Goal: Task Accomplishment & Management: Manage account settings

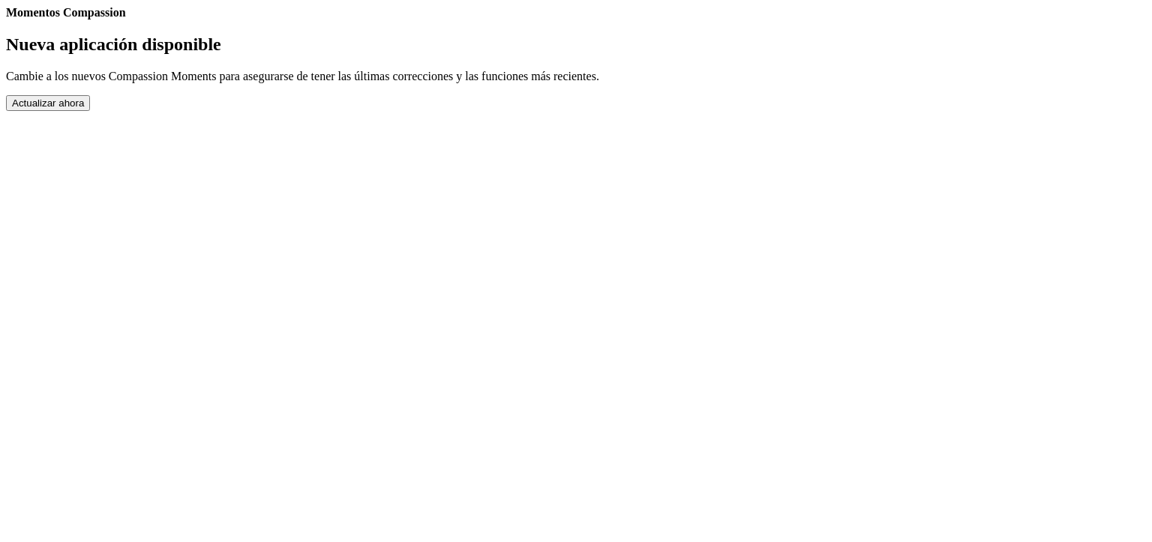
click at [6, 19] on link "Ajustes" at bounding box center [6, 19] width 0 height 0
select select "es"
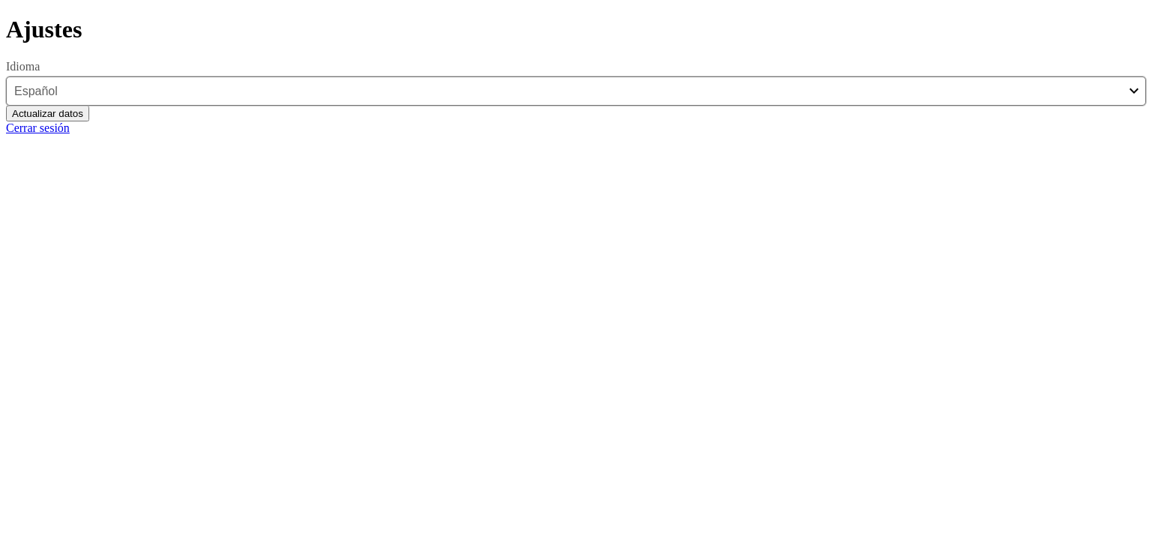
click at [70, 134] on link "Cerrar sesión" at bounding box center [38, 127] width 64 height 13
select select "es"
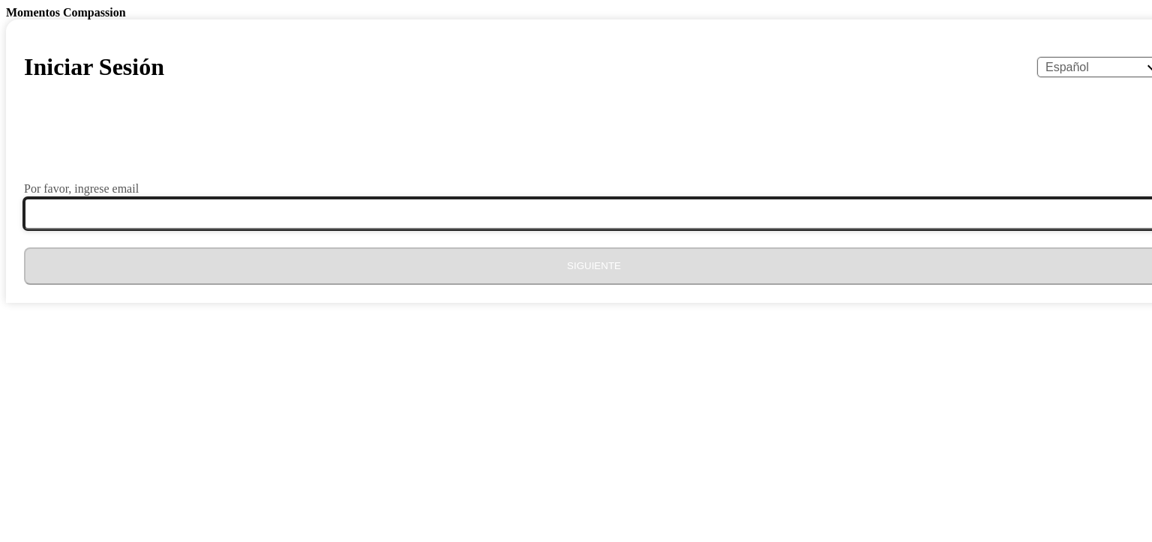
click at [618, 229] on input "Por favor, ingrese email" at bounding box center [603, 213] width 1158 height 31
type input "[EMAIL_ADDRESS][DOMAIN_NAME]"
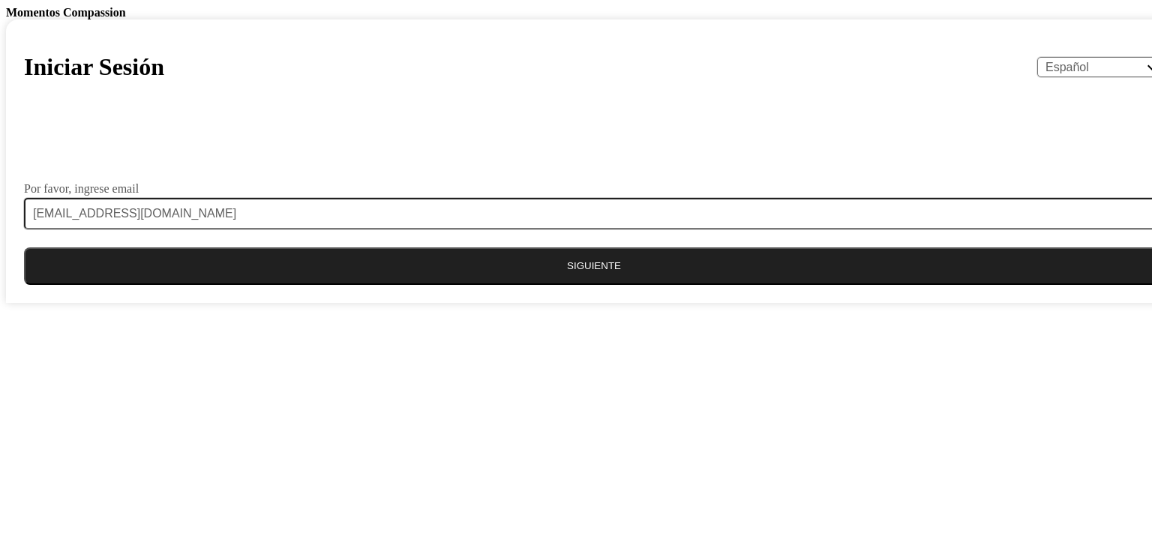
click at [579, 285] on button "Siguiente" at bounding box center [594, 265] width 1140 height 37
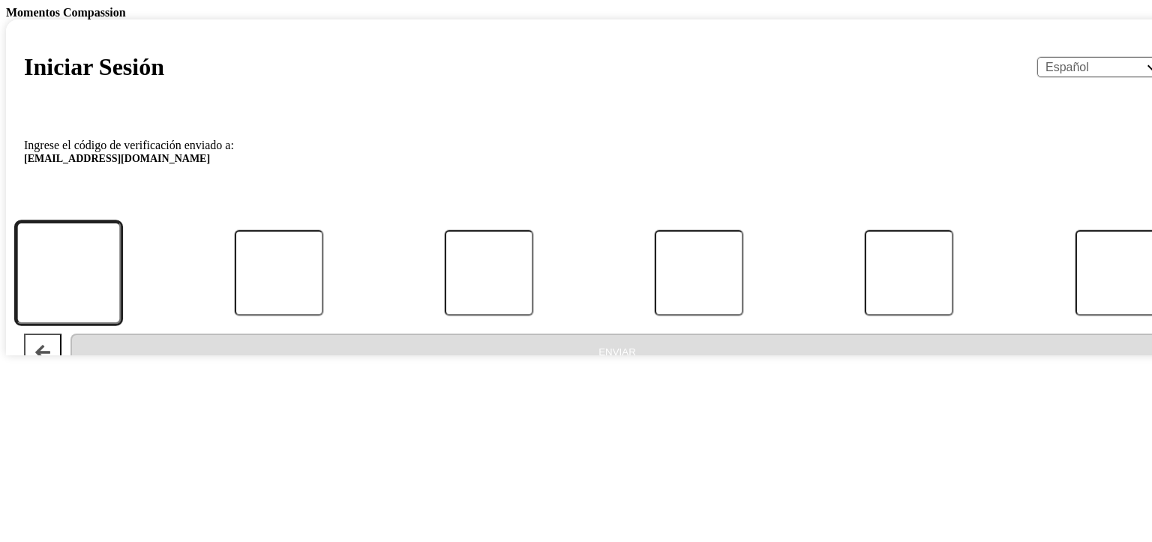
click at [121, 324] on input "Código" at bounding box center [69, 272] width 106 height 103
type input "9"
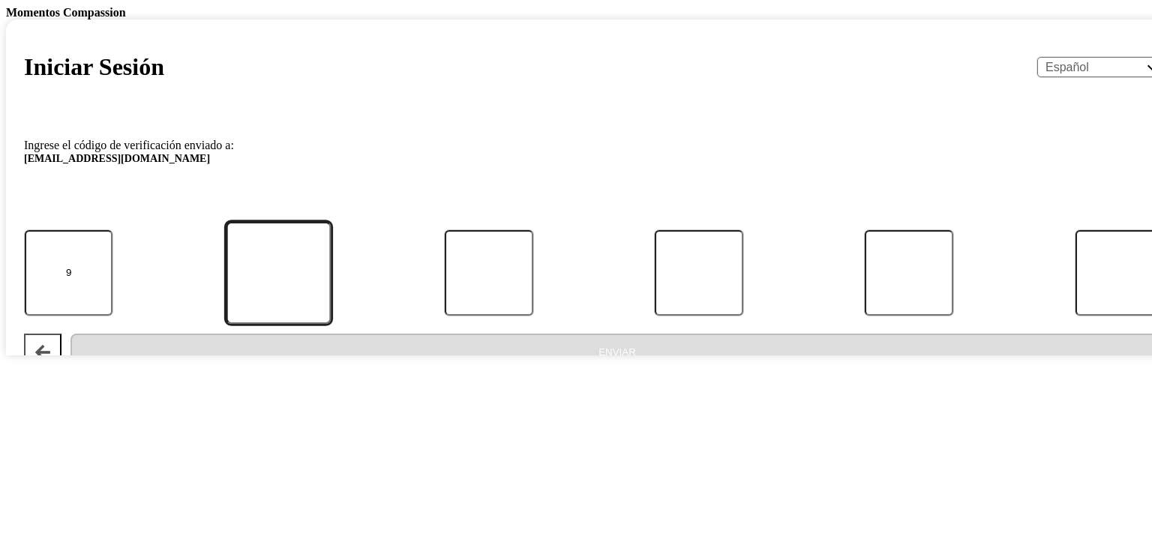
type input "1"
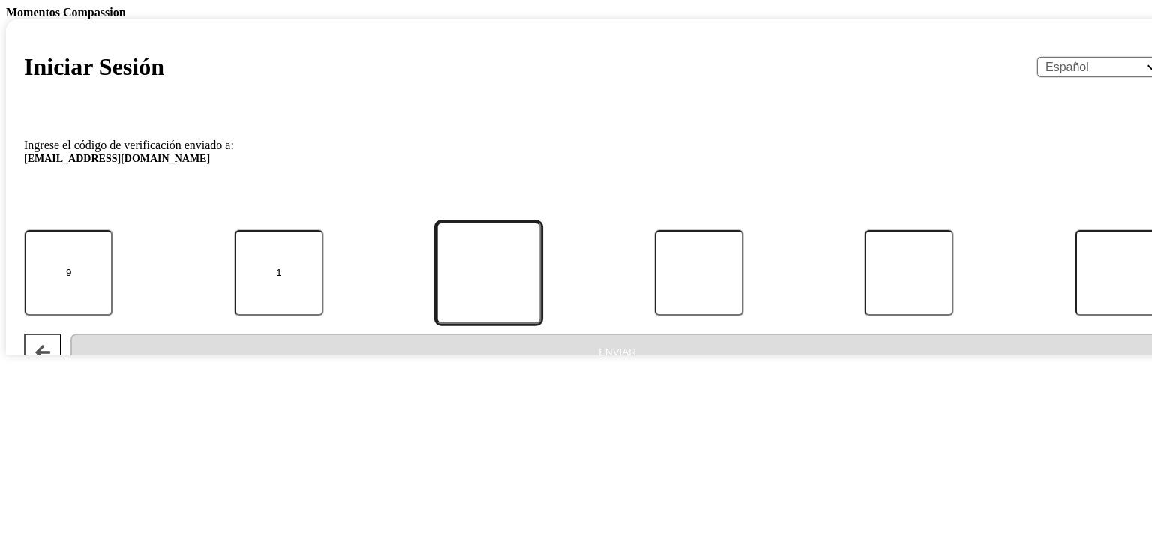
type input "3"
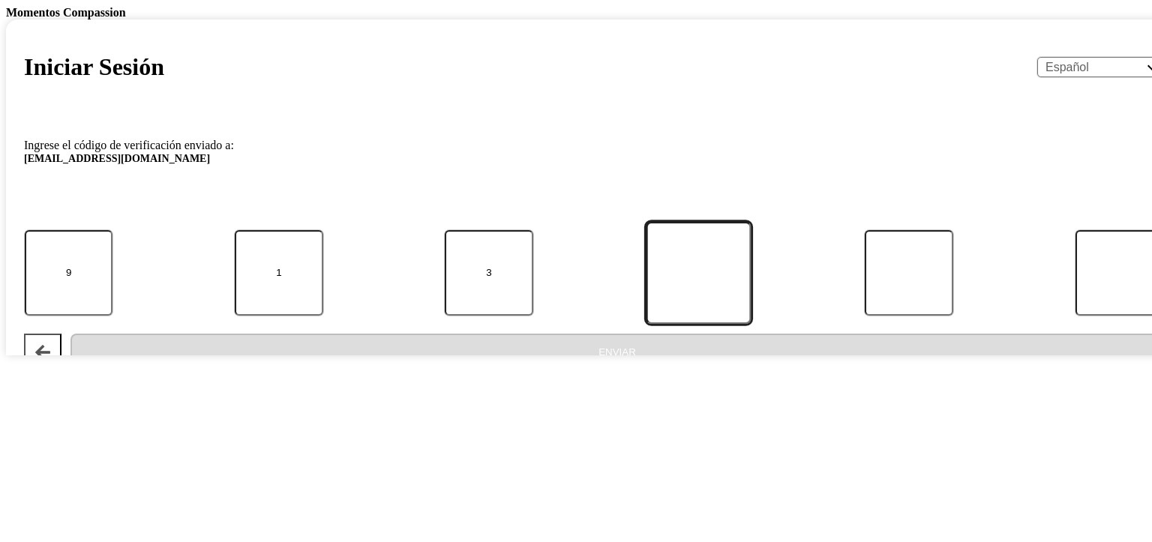
type input "6"
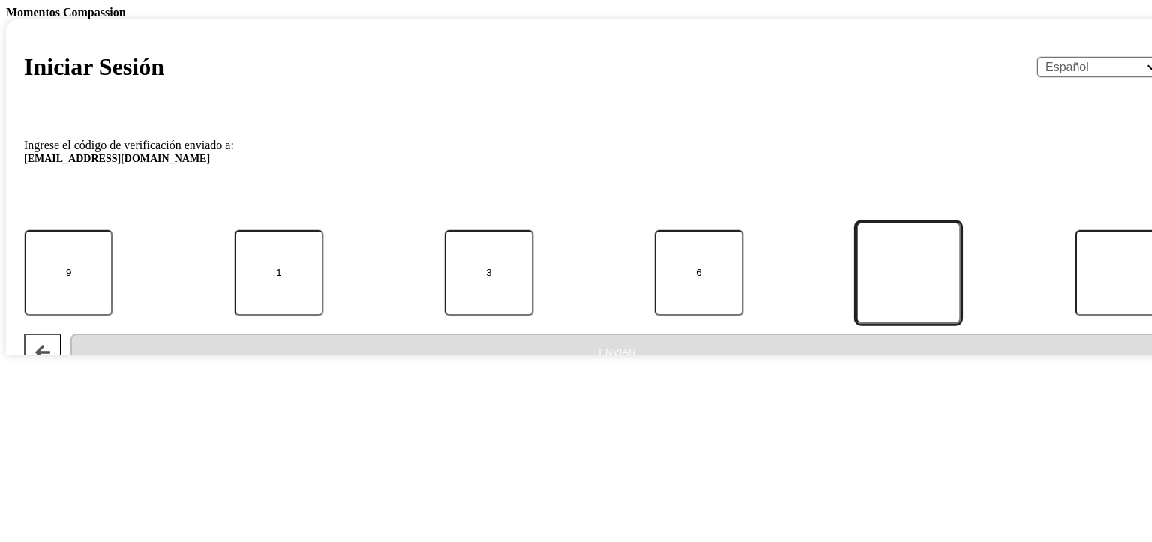
type input "7"
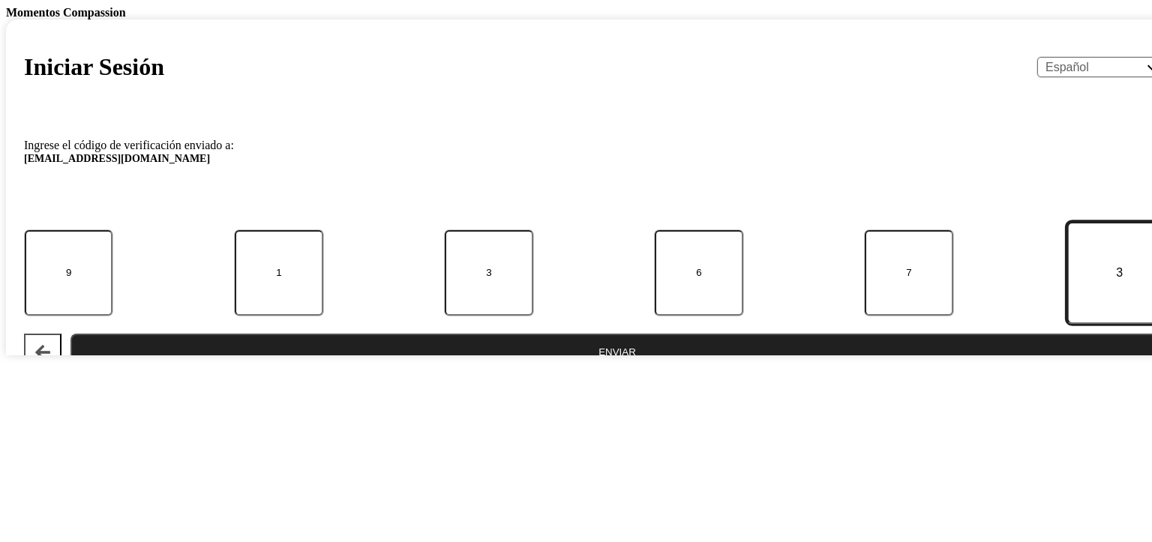
type input "3"
click at [688, 371] on button "Enviar" at bounding box center [616, 352] width 1093 height 37
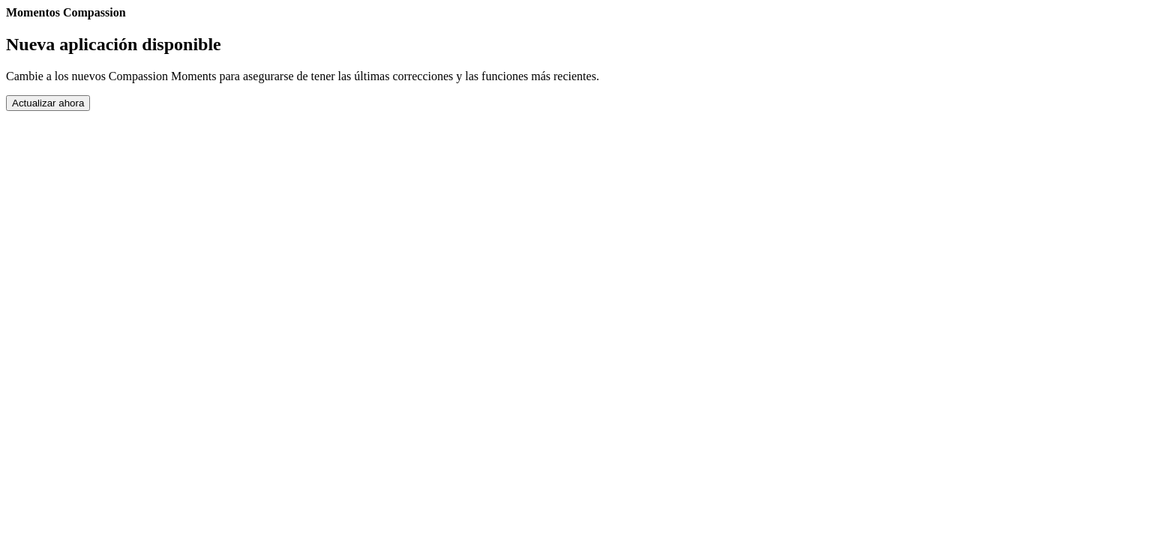
click at [90, 111] on button "Actualizar ahora" at bounding box center [48, 103] width 84 height 16
